Goal: Task Accomplishment & Management: Use online tool/utility

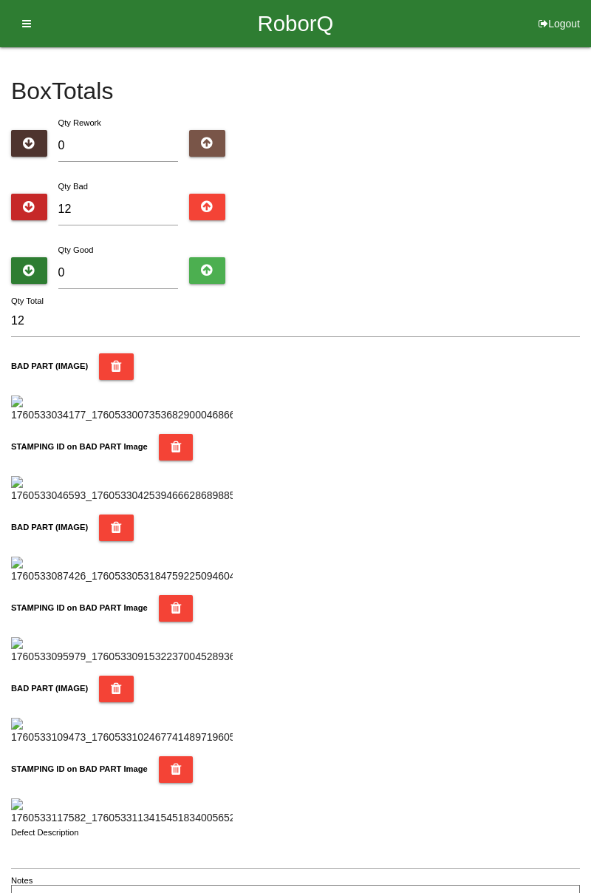
type input "7"
type input "19"
type input "72"
type input "84"
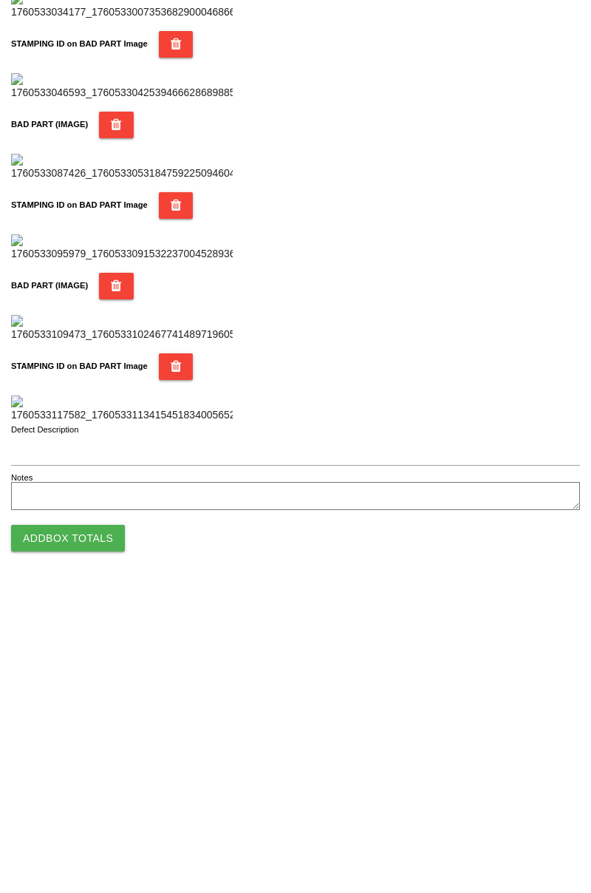
type input "72"
click at [79, 839] on button "Add Box Totals" at bounding box center [68, 842] width 114 height 27
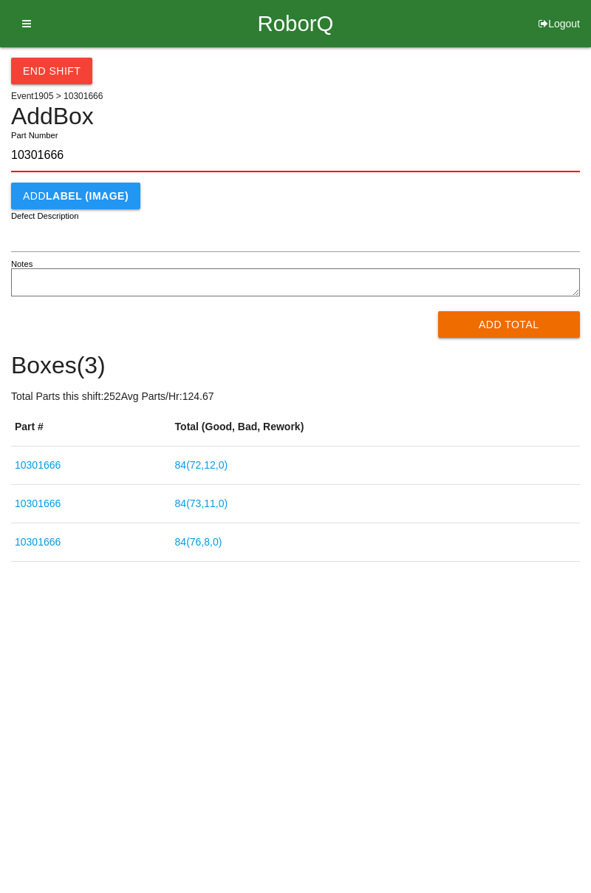
type input "10301666"
click at [500, 321] on button "Add Total" at bounding box center [509, 324] width 143 height 27
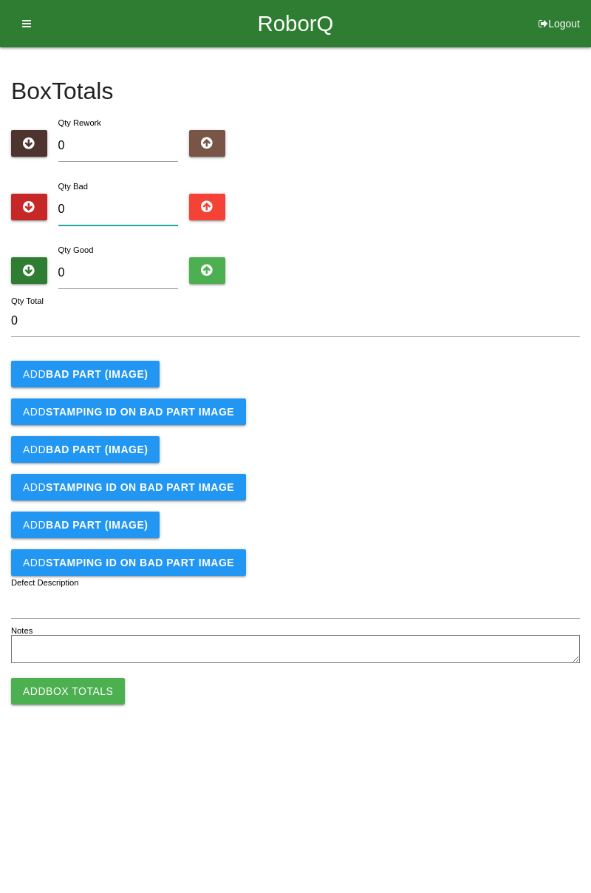
click at [95, 202] on input "0" at bounding box center [118, 210] width 120 height 32
type input "3"
click at [114, 368] on b "BAD PART (IMAGE)" at bounding box center [97, 374] width 102 height 12
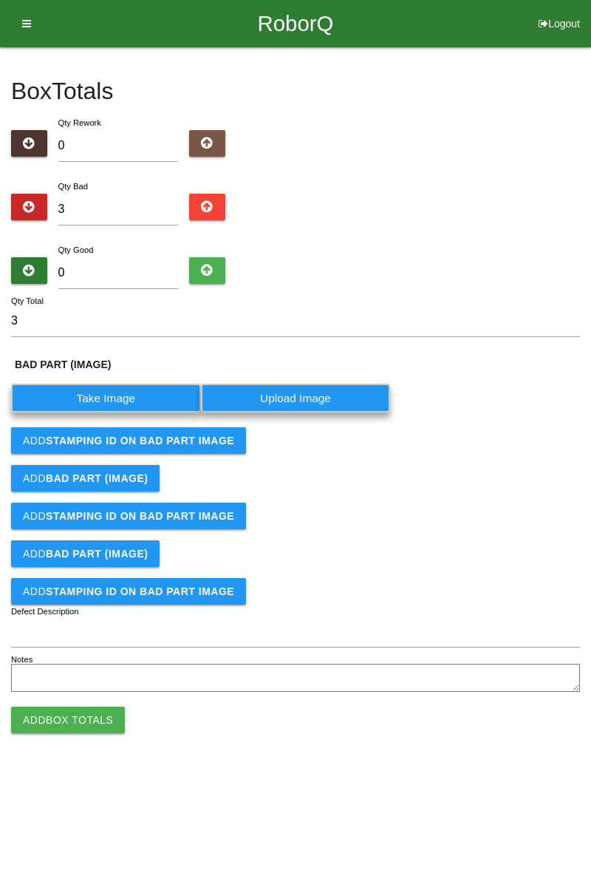
click at [122, 395] on label "Take Image" at bounding box center [106, 398] width 190 height 29
click at [0, 0] on \(IMAGE\) "Take Image" at bounding box center [0, 0] width 0 height 0
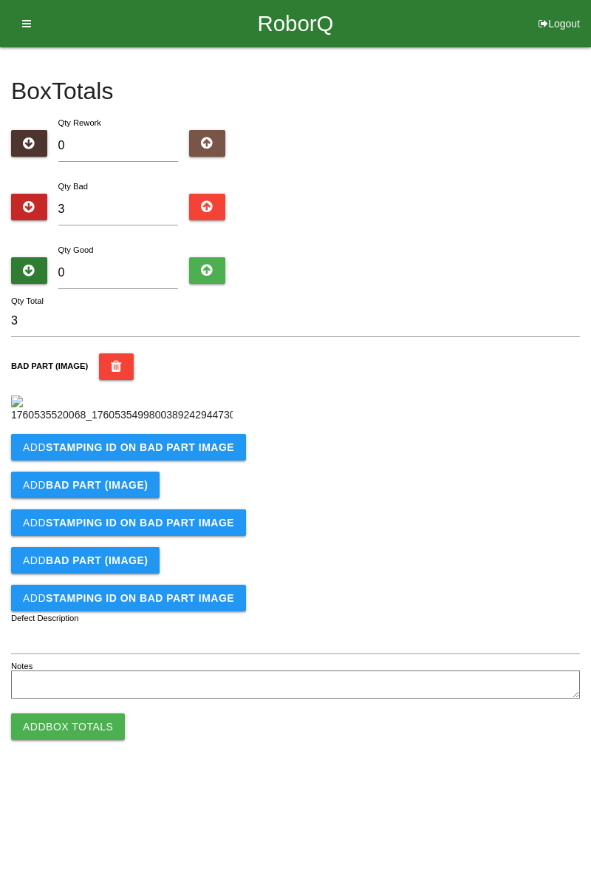
click at [205, 453] on b "STAMPING ID on BAD PART Image" at bounding box center [140, 447] width 188 height 12
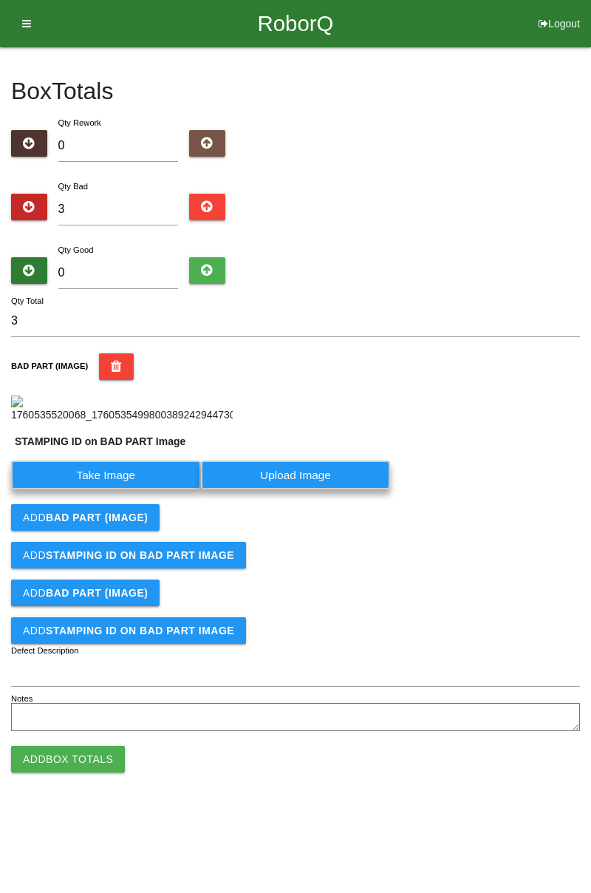
click at [157, 489] on label "Take Image" at bounding box center [106, 474] width 190 height 29
click at [0, 0] on PART "Take Image" at bounding box center [0, 0] width 0 height 0
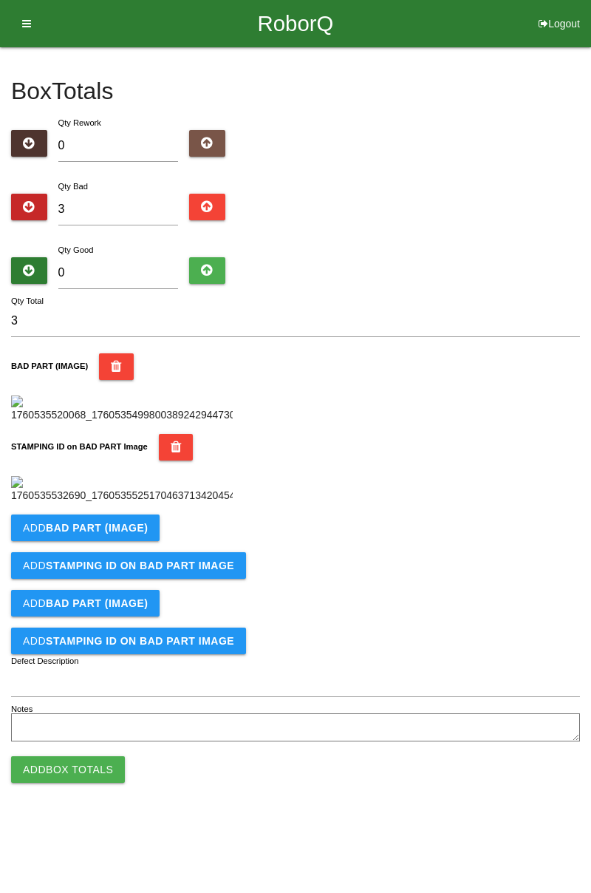
scroll to position [325, 0]
click at [117, 534] on b "BAD PART (IMAGE)" at bounding box center [97, 528] width 102 height 12
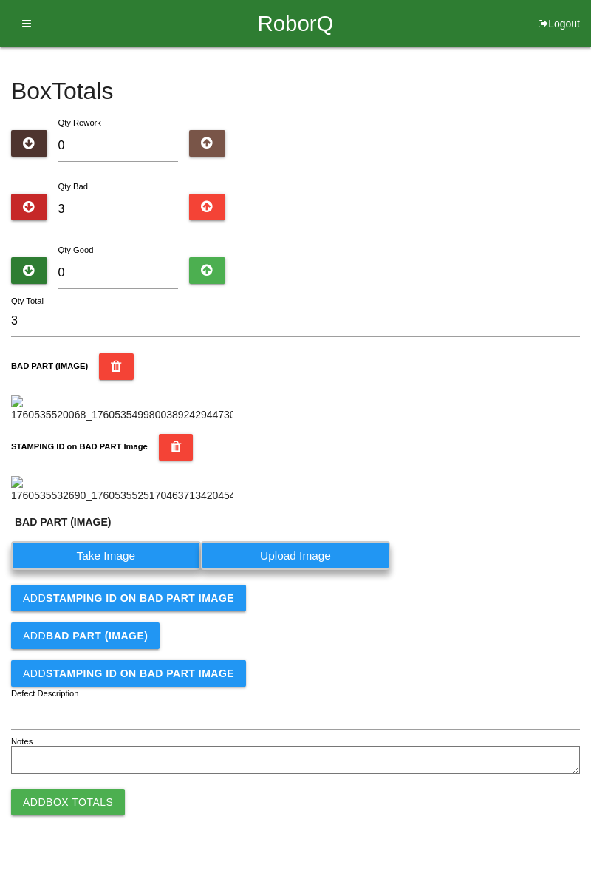
click at [124, 570] on label "Take Image" at bounding box center [106, 555] width 190 height 29
click at [0, 0] on \(IMAGE\) "Take Image" at bounding box center [0, 0] width 0 height 0
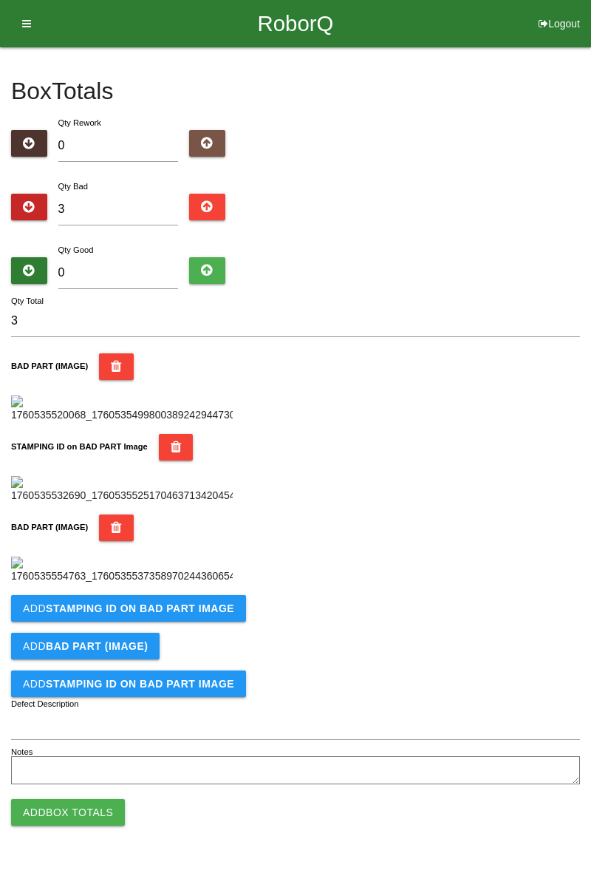
scroll to position [568, 0]
click at [213, 614] on b "STAMPING ID on BAD PART Image" at bounding box center [140, 608] width 188 height 12
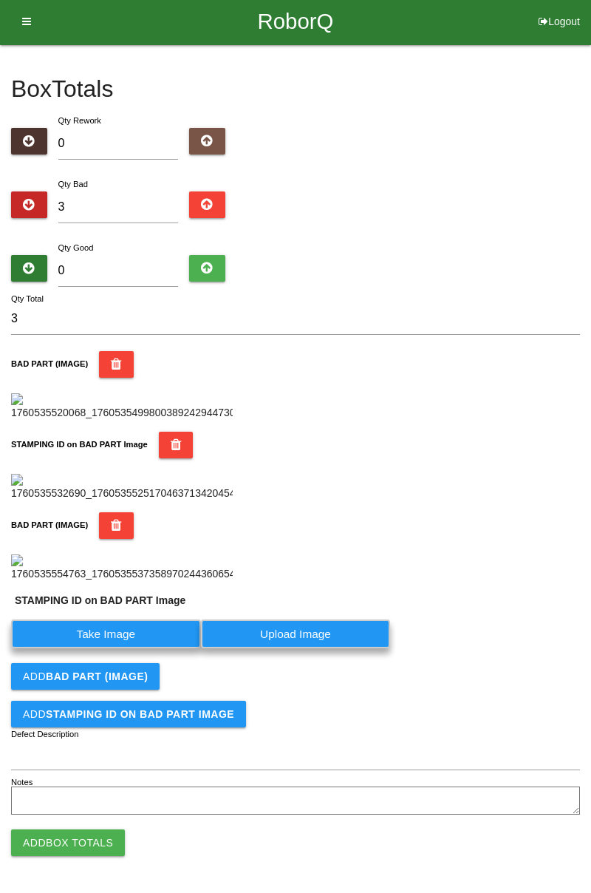
click at [137, 648] on label "Take Image" at bounding box center [106, 633] width 190 height 29
click at [0, 0] on PART "Take Image" at bounding box center [0, 0] width 0 height 0
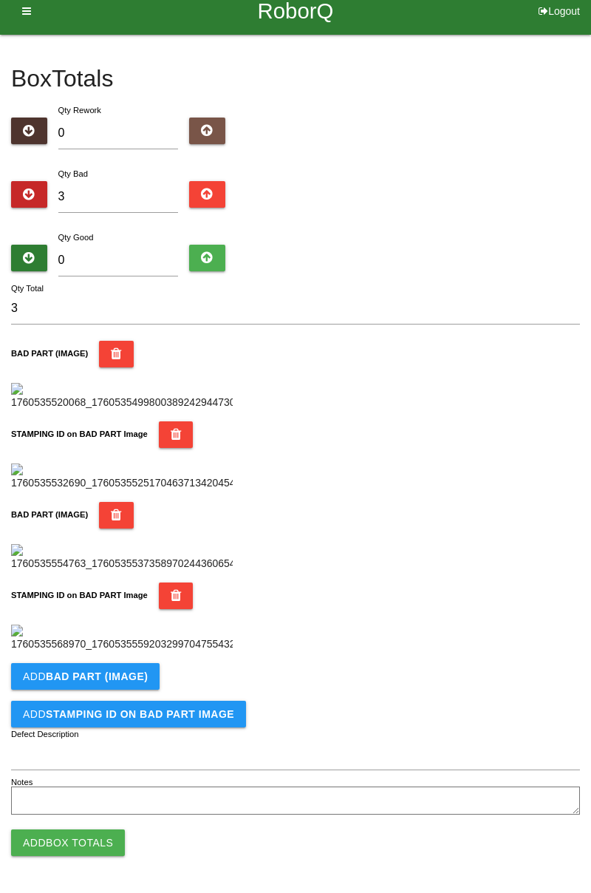
scroll to position [810, 0]
click at [153, 678] on button "Add BAD PART (IMAGE)" at bounding box center [85, 676] width 149 height 27
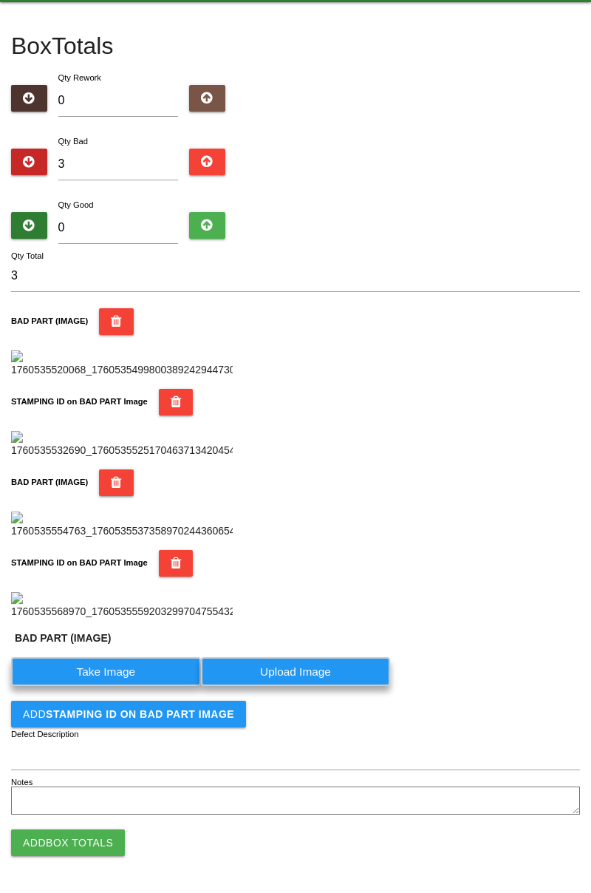
click at [123, 686] on label "Take Image" at bounding box center [106, 671] width 190 height 29
click at [0, 0] on \(IMAGE\) "Take Image" at bounding box center [0, 0] width 0 height 0
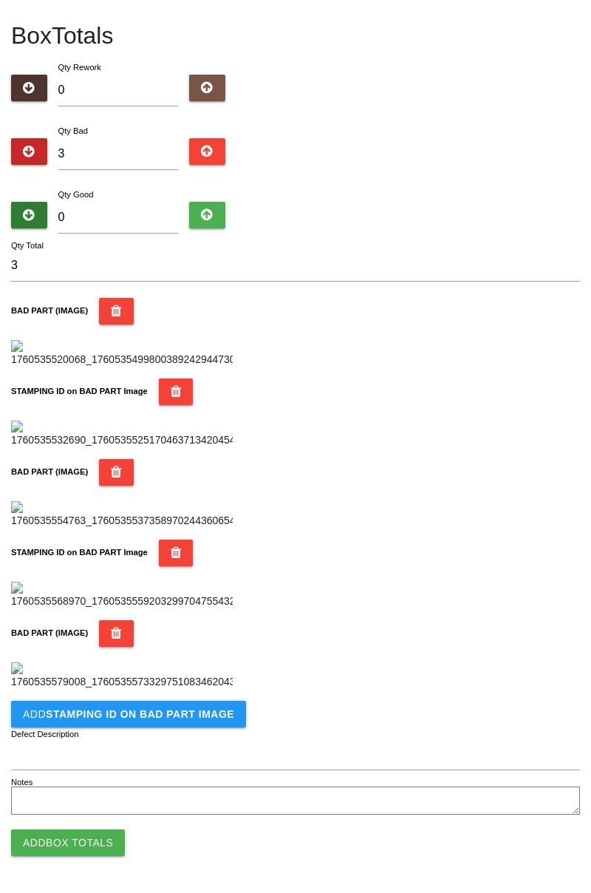
scroll to position [1052, 0]
click at [202, 712] on b "STAMPING ID on BAD PART Image" at bounding box center [140, 714] width 188 height 12
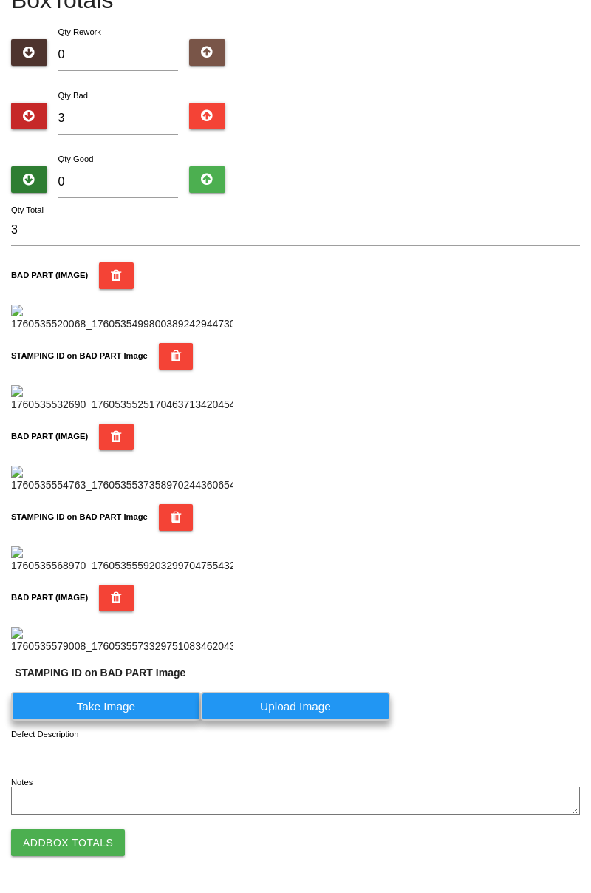
click at [166, 720] on label "Take Image" at bounding box center [106, 706] width 190 height 29
click at [0, 0] on PART "Take Image" at bounding box center [0, 0] width 0 height 0
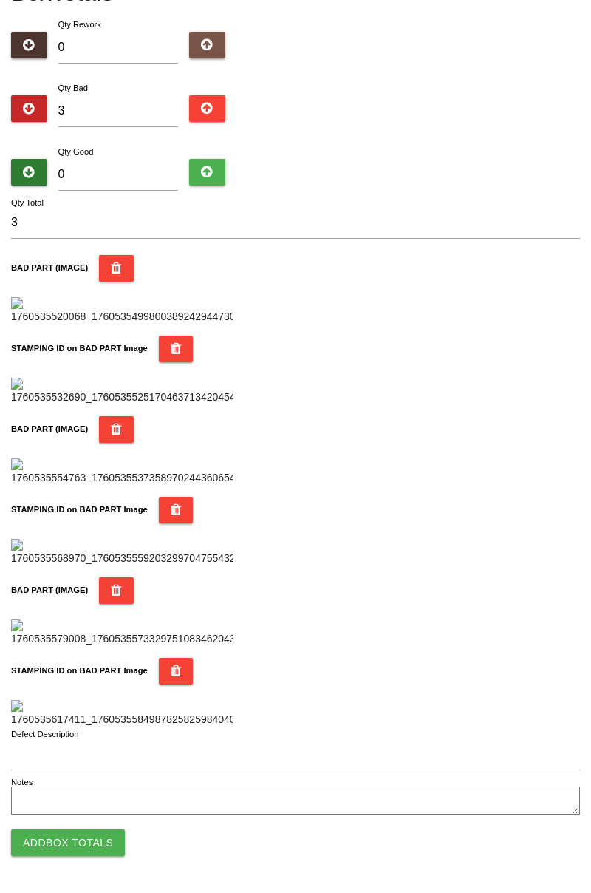
scroll to position [0, 0]
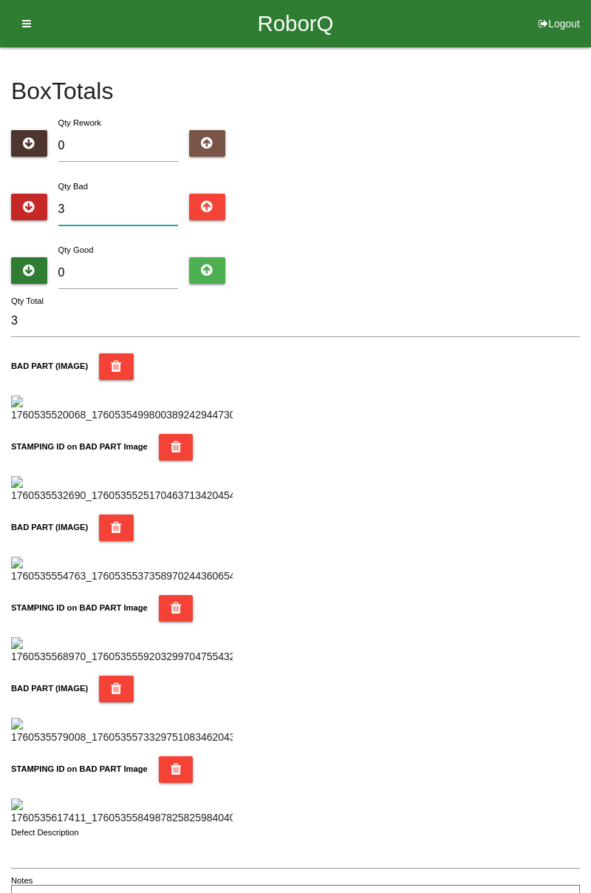
click at [106, 203] on input "3" at bounding box center [118, 210] width 120 height 32
